Goal: Information Seeking & Learning: Find specific fact

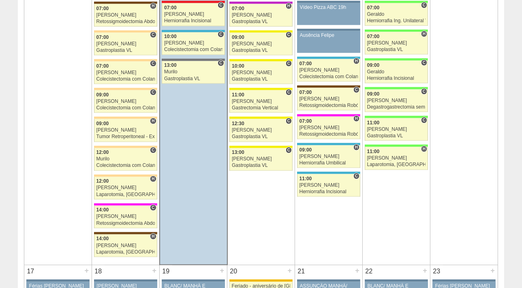
scroll to position [1036, 0]
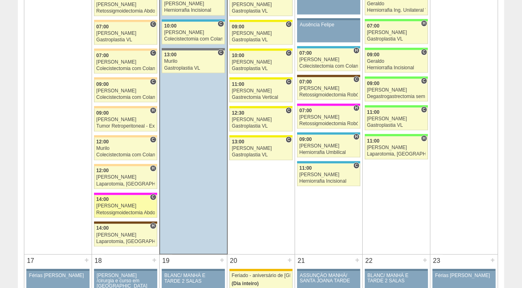
click at [101, 207] on link "87984 Cirurgias RR C 14:00 Bruno Retossigmoidectomia Abdominal VL Hospital Pro …" at bounding box center [125, 206] width 63 height 23
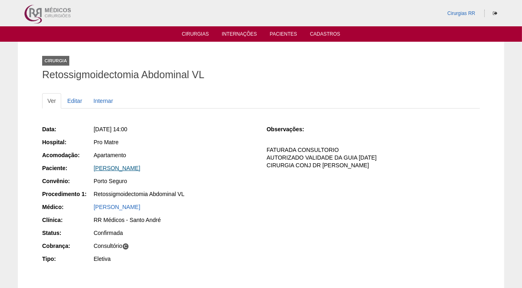
click at [115, 168] on link "[PERSON_NAME]" at bounding box center [117, 168] width 47 height 6
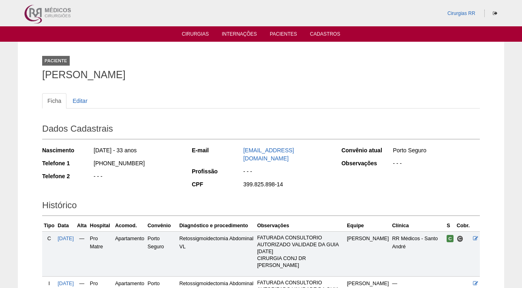
scroll to position [85, 0]
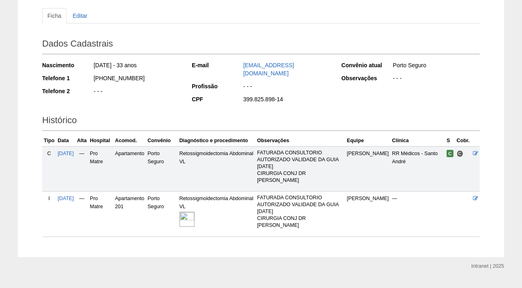
click at [195, 212] on img at bounding box center [187, 219] width 15 height 15
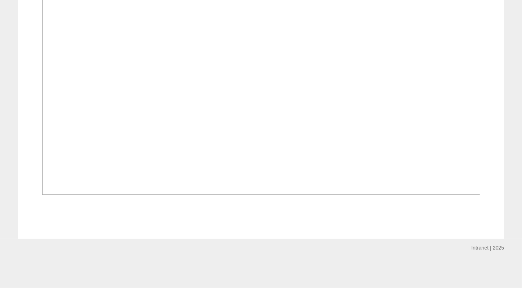
scroll to position [338, 0]
